Goal: Transaction & Acquisition: Purchase product/service

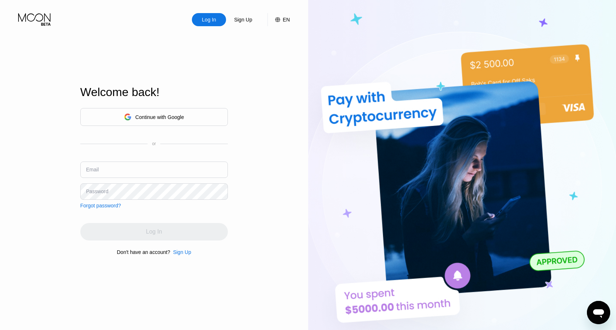
type input "[EMAIL_ADDRESS][DOMAIN_NAME]"
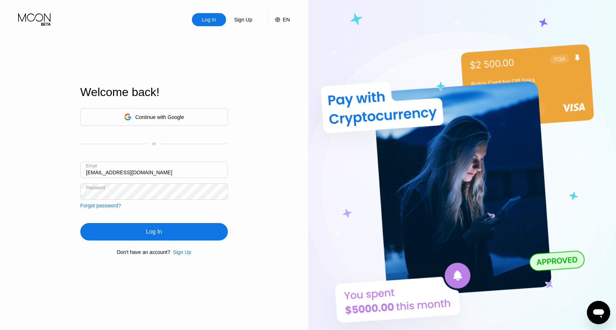
click at [63, 250] on div "Log In Sign Up EN Language Select an item Save Welcome back! Continue with Goog…" at bounding box center [154, 181] width 308 height 363
click at [104, 234] on div "Log In" at bounding box center [154, 231] width 148 height 17
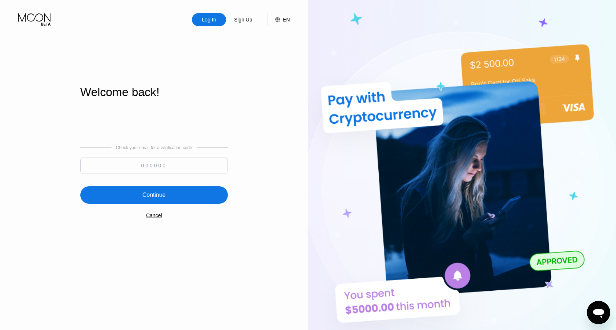
click at [186, 165] on input at bounding box center [154, 165] width 148 height 16
paste input "691075"
type input "691075"
click at [156, 196] on div "Continue" at bounding box center [153, 194] width 23 height 7
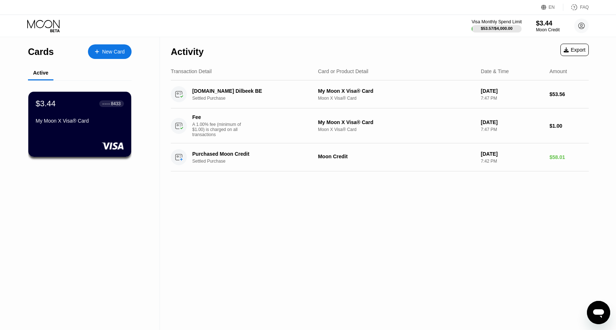
click at [505, 28] on div "$53.57 / $4,000.00" at bounding box center [497, 28] width 32 height 4
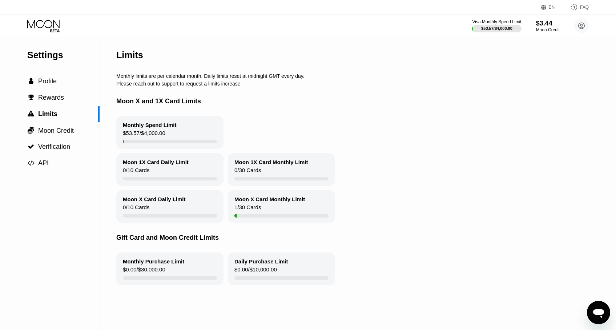
click at [47, 28] on icon at bounding box center [44, 26] width 34 height 13
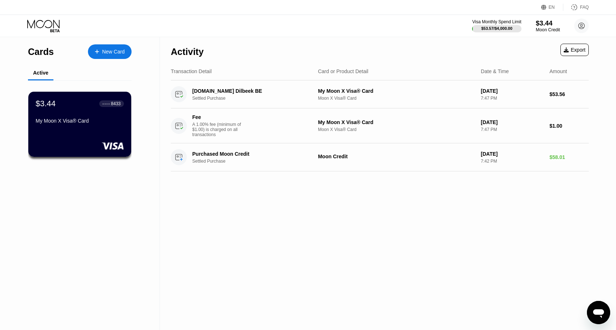
click at [543, 23] on div "$3.44" at bounding box center [548, 23] width 24 height 8
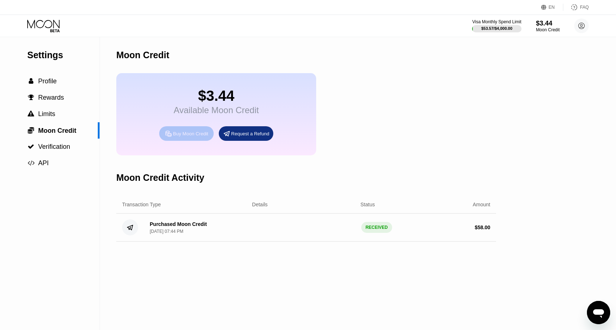
click at [184, 137] on div "Buy Moon Credit" at bounding box center [190, 133] width 35 height 6
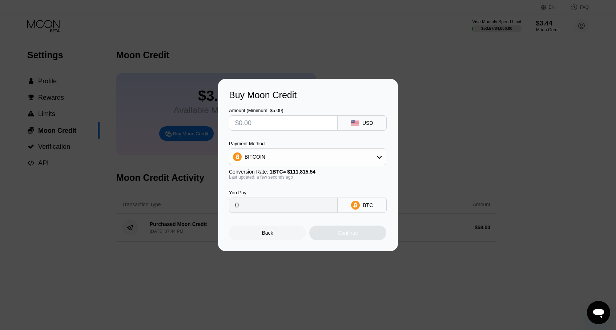
click at [320, 151] on div "BITCOIN" at bounding box center [307, 156] width 157 height 15
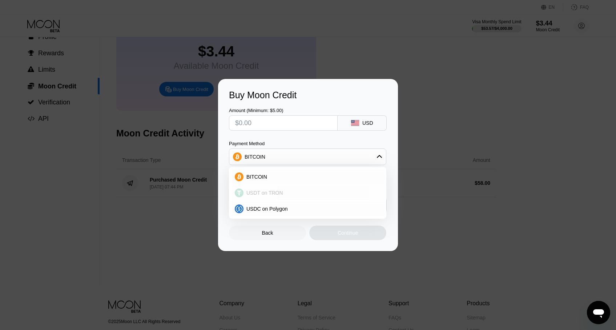
scroll to position [48, 0]
click at [278, 145] on div "Payment Method" at bounding box center [307, 143] width 157 height 5
click at [306, 127] on input "text" at bounding box center [283, 123] width 96 height 15
click at [254, 192] on span "USDT on TRON" at bounding box center [264, 193] width 37 height 6
type input "0.00"
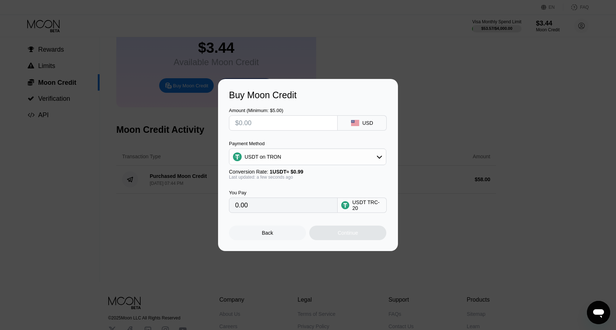
click at [262, 177] on div "Last updated: a few seconds ago" at bounding box center [307, 176] width 157 height 5
click at [346, 203] on div "USDT TRC-20" at bounding box center [362, 204] width 49 height 15
click at [353, 211] on div "USDT TRC-20" at bounding box center [367, 205] width 31 height 12
click at [336, 213] on div "0.00" at bounding box center [283, 204] width 109 height 15
click at [298, 158] on div "USDT on TRON" at bounding box center [307, 156] width 157 height 15
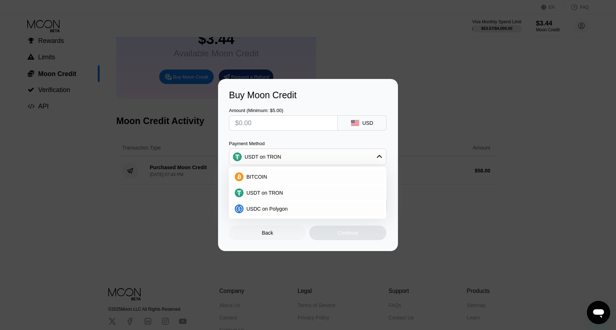
scroll to position [55, 0]
click at [294, 145] on div "Payment Method" at bounding box center [307, 143] width 157 height 5
click at [279, 125] on input "text" at bounding box center [283, 123] width 96 height 15
click at [121, 217] on div "Buy Moon Credit Amount (Minimum: $5.00) USD Payment Method USDT on TRON BITCOIN…" at bounding box center [308, 165] width 616 height 172
click at [264, 194] on span "USDT on TRON" at bounding box center [264, 193] width 37 height 6
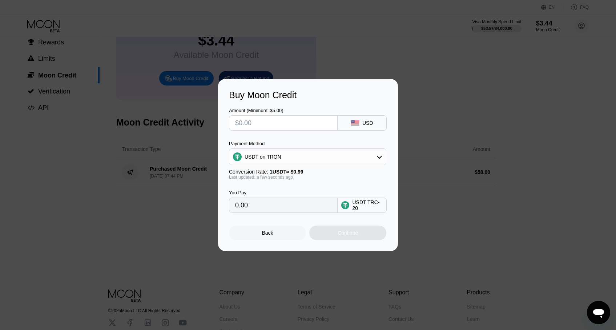
click at [308, 128] on input "text" at bounding box center [283, 123] width 96 height 15
type input "$500"
type input "505.05"
type input "$500"
click at [304, 138] on div "Amount (Minimum: $5.00) $500 USD Payment Method USDT on TRON Conversion Rate: 1…" at bounding box center [308, 156] width 158 height 112
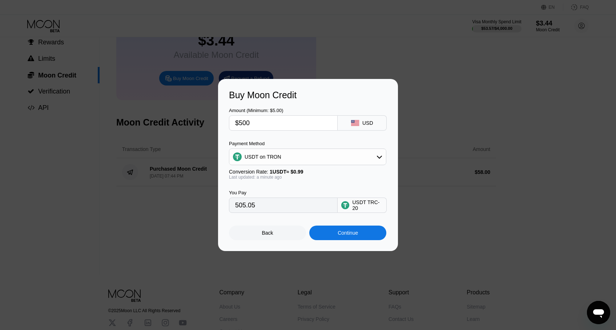
click at [342, 233] on div "Continue" at bounding box center [348, 233] width 20 height 6
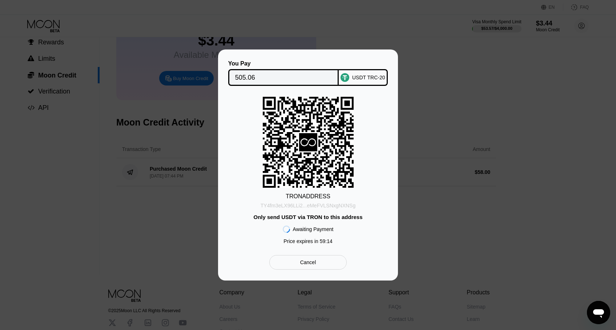
click at [304, 206] on div "TY4fm3eLX96LLi2...eMeFVLSNxgNXNSg" at bounding box center [308, 205] width 95 height 6
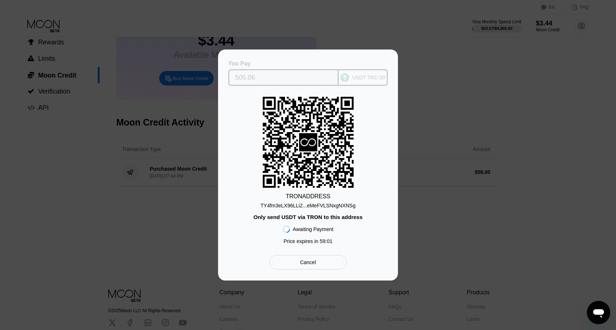
click at [271, 80] on input "505.06" at bounding box center [283, 77] width 97 height 15
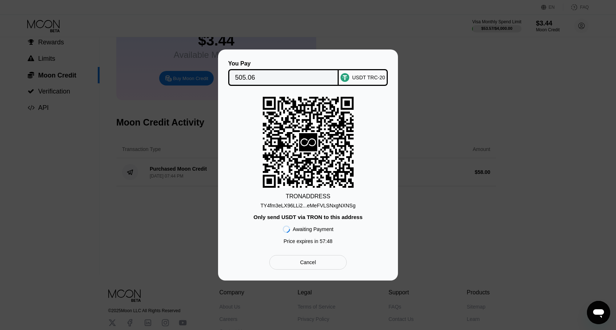
click at [355, 197] on div "TRON ADDRESS TY4fm3eLX96LLi2...eMeFVLSNxgNXNSg Only send USDT via TRON to this …" at bounding box center [308, 172] width 158 height 151
click at [295, 208] on div "TY4fm3eLX96LLi2...eMeFVLSNxgNXNSg" at bounding box center [308, 205] width 95 height 6
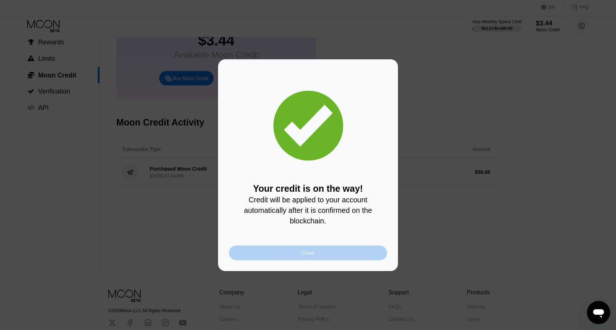
drag, startPoint x: 280, startPoint y: 255, endPoint x: 122, endPoint y: 161, distance: 183.8
click at [281, 255] on div "Close" at bounding box center [308, 252] width 158 height 15
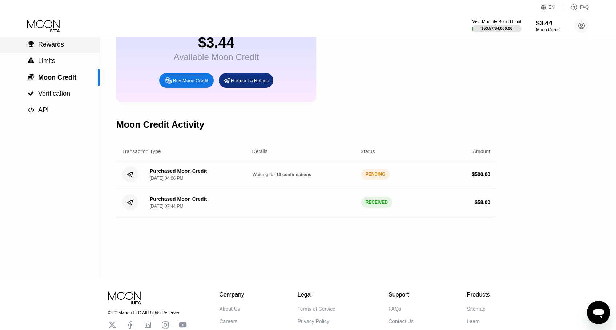
scroll to position [0, 0]
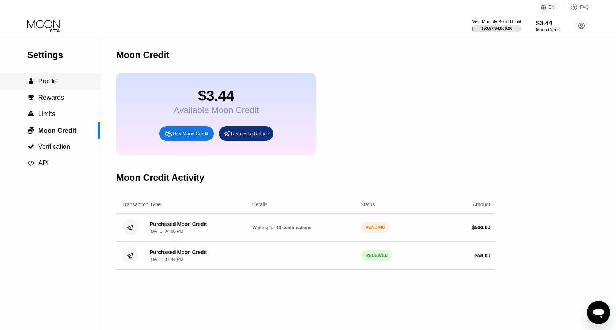
click at [43, 83] on span "Profile" at bounding box center [47, 80] width 19 height 7
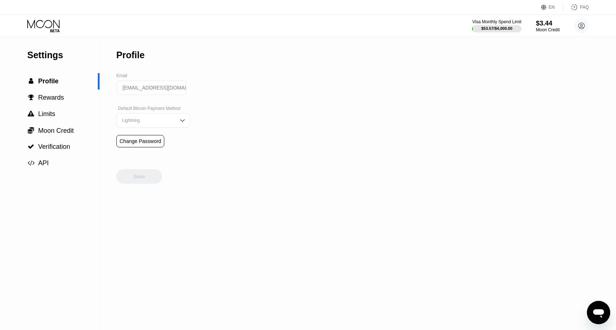
click at [52, 27] on icon at bounding box center [44, 26] width 34 height 13
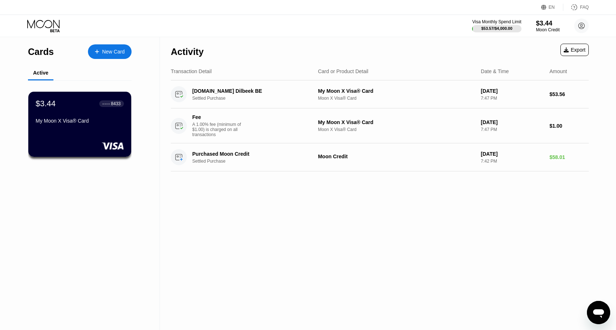
click at [92, 168] on div "$3.44 ● ● ● ● 8433 My Moon X Visa® Card" at bounding box center [80, 126] width 126 height 92
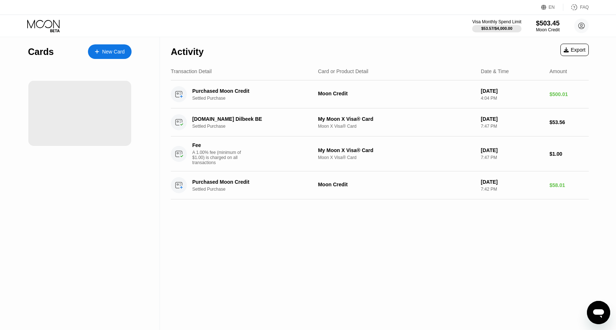
click at [41, 97] on div at bounding box center [5, 113] width 73 height 65
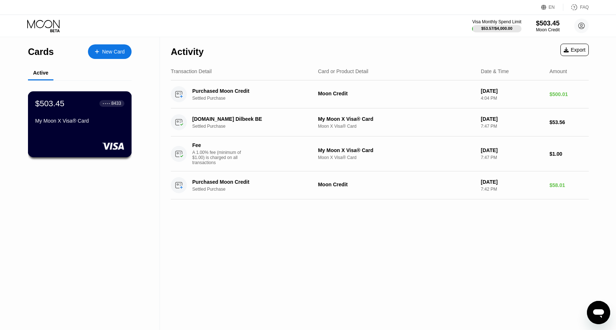
click at [60, 97] on div "$503.45 ● ● ● ● 8433 My Moon X Visa® Card" at bounding box center [80, 124] width 104 height 66
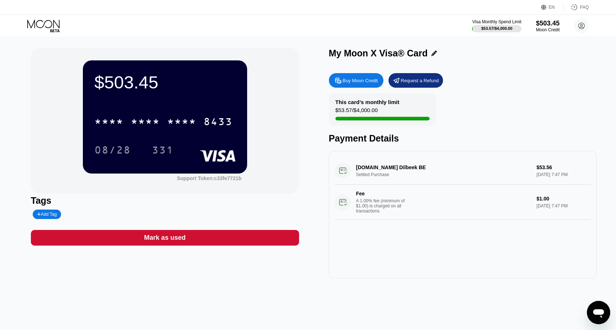
click at [339, 120] on div at bounding box center [399, 119] width 126 height 4
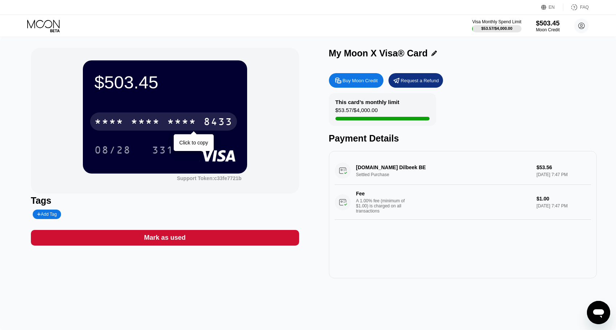
click at [173, 124] on div "* * * *" at bounding box center [181, 123] width 29 height 12
